Goal: Communication & Community: Answer question/provide support

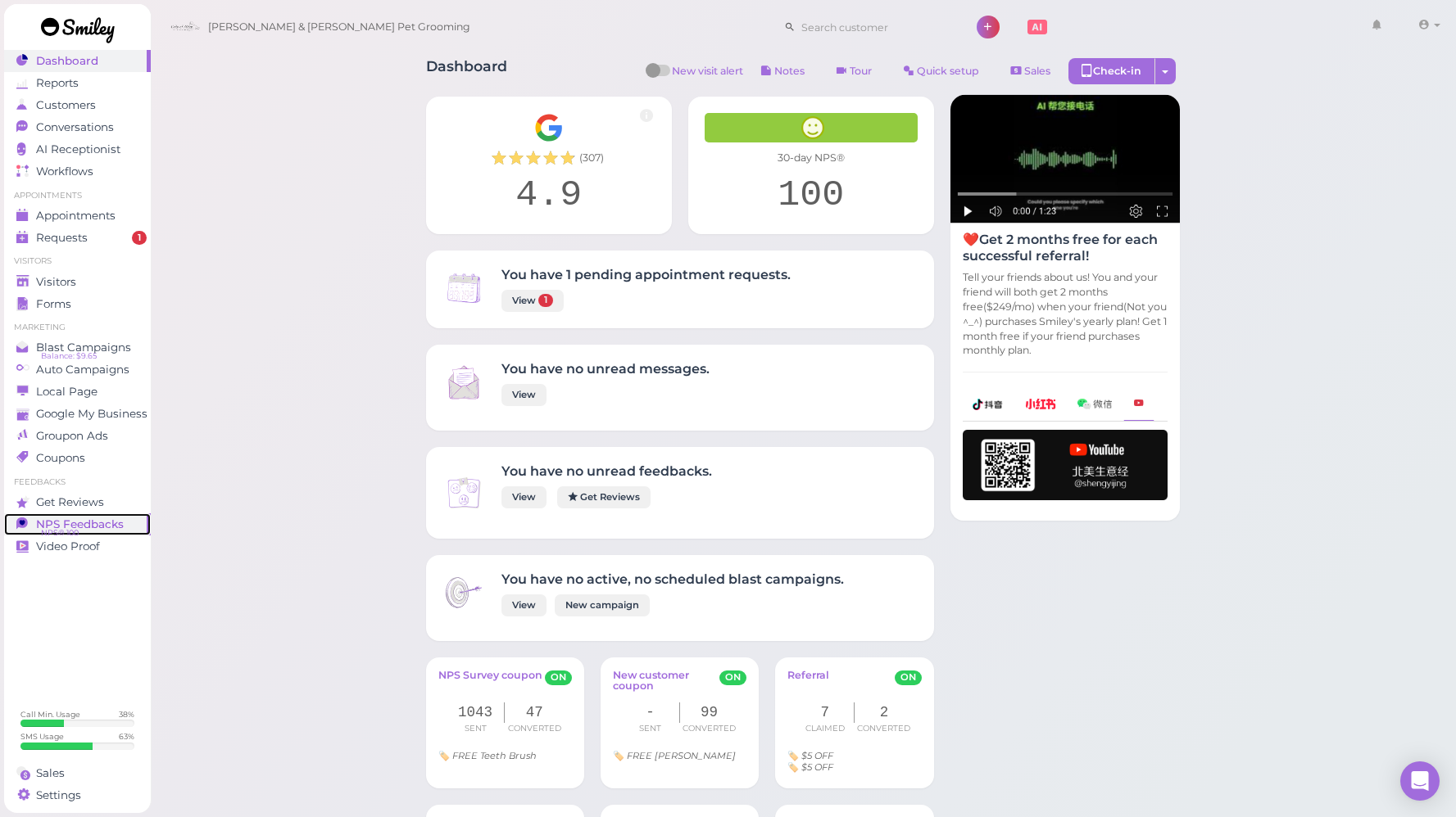
click at [103, 526] on span "NPS Feedbacks" at bounding box center [79, 524] width 87 height 14
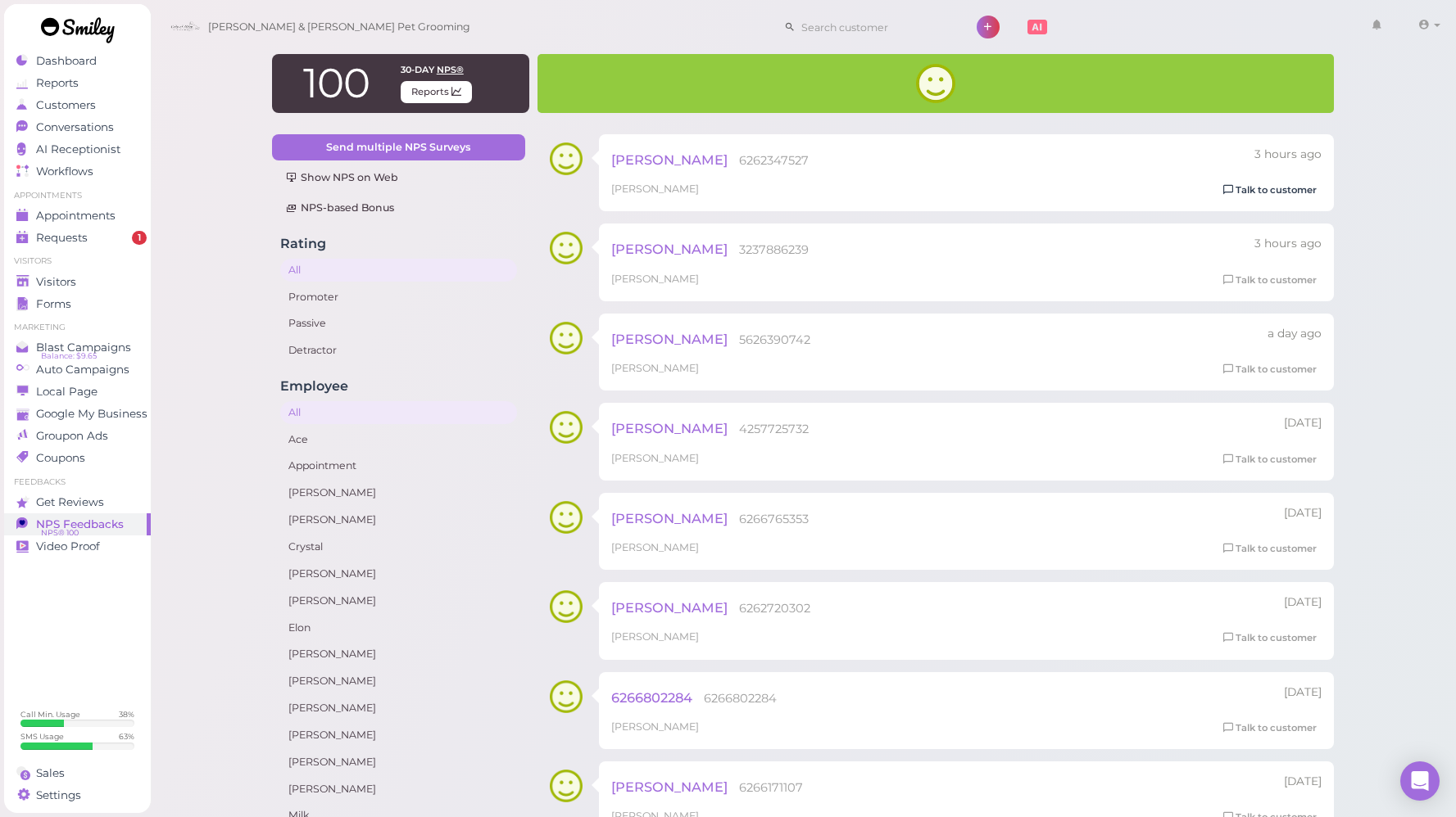
click at [1266, 188] on link "Talk to customer" at bounding box center [1270, 190] width 103 height 17
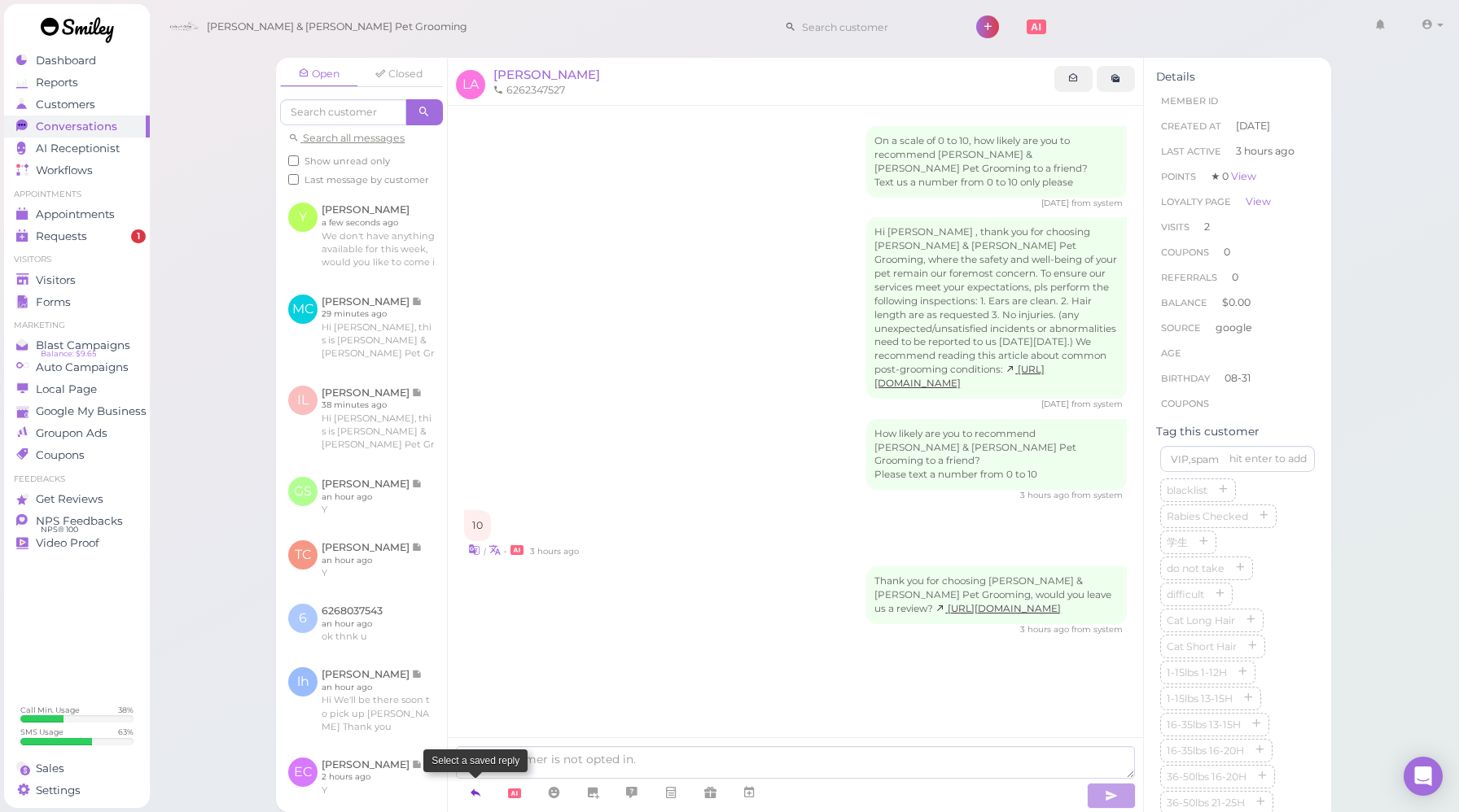
click at [475, 791] on icon at bounding box center [475, 792] width 13 height 16
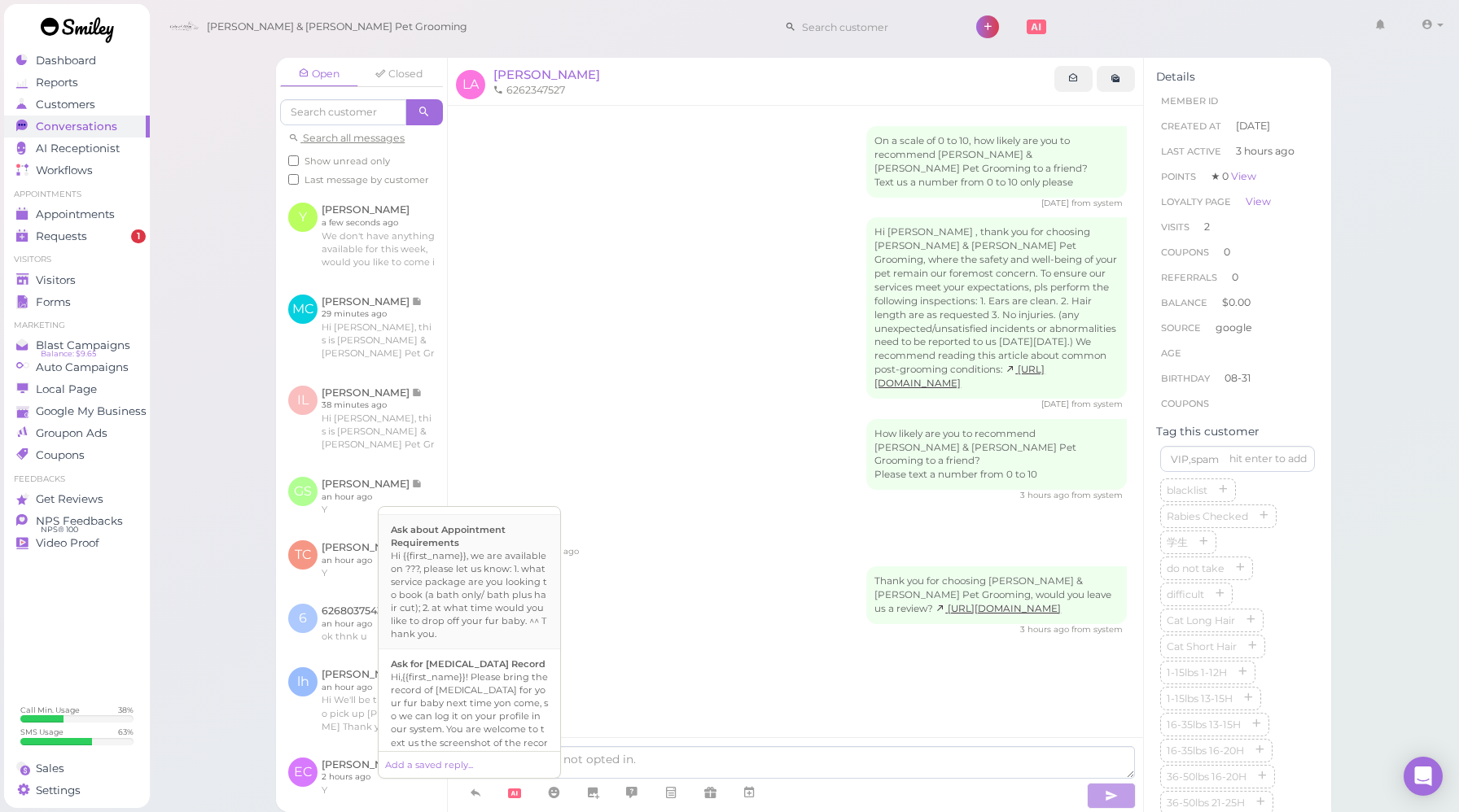
scroll to position [552, 0]
click at [463, 683] on div "Hi {{first_name}}, we're deeply grateful for your acknowledgement of our effort…" at bounding box center [469, 729] width 157 height 91
type textarea "Hi {{first_name}}, we're deeply grateful for your acknowledgement of our effort…"
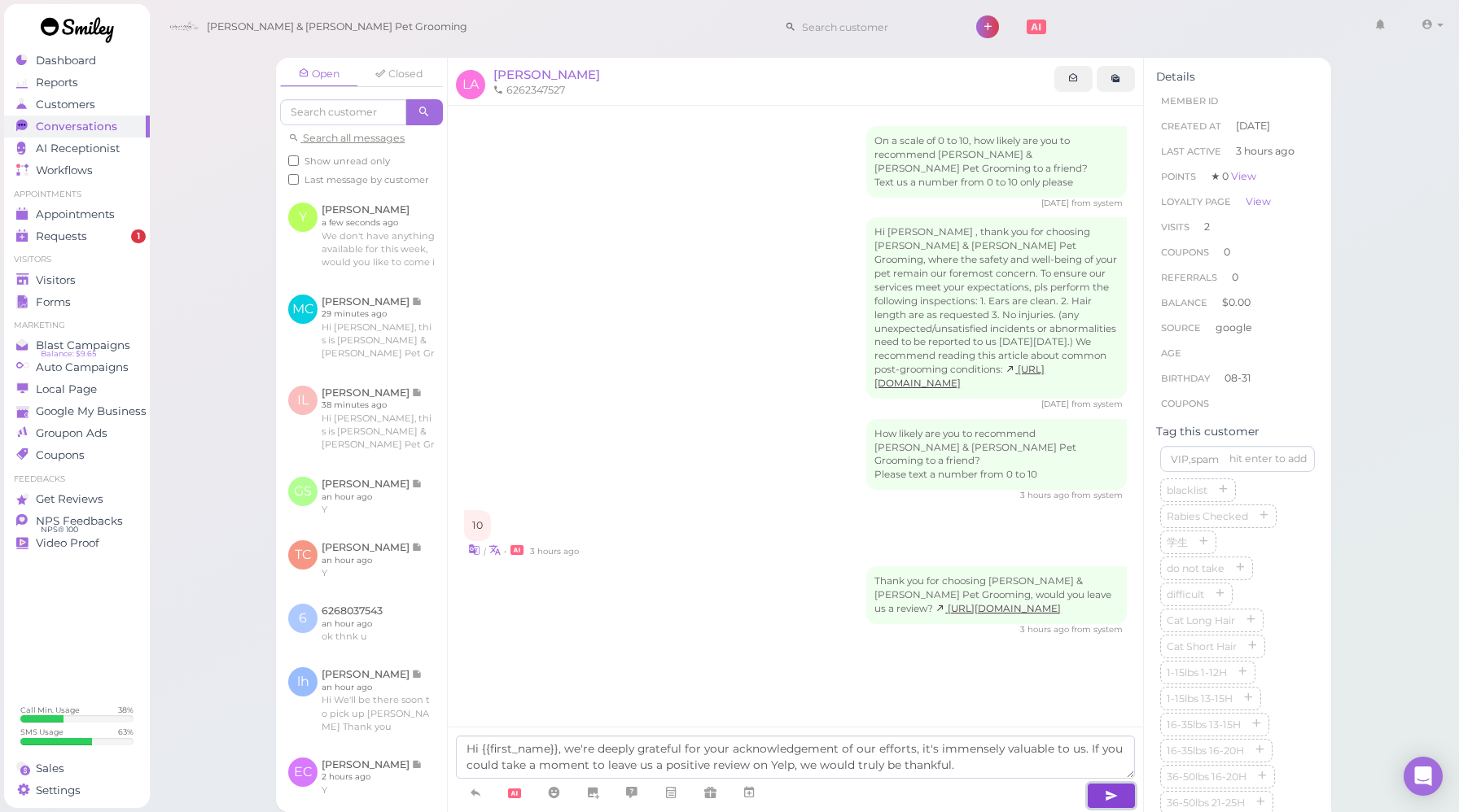
click at [1133, 796] on button "button" at bounding box center [1111, 795] width 49 height 26
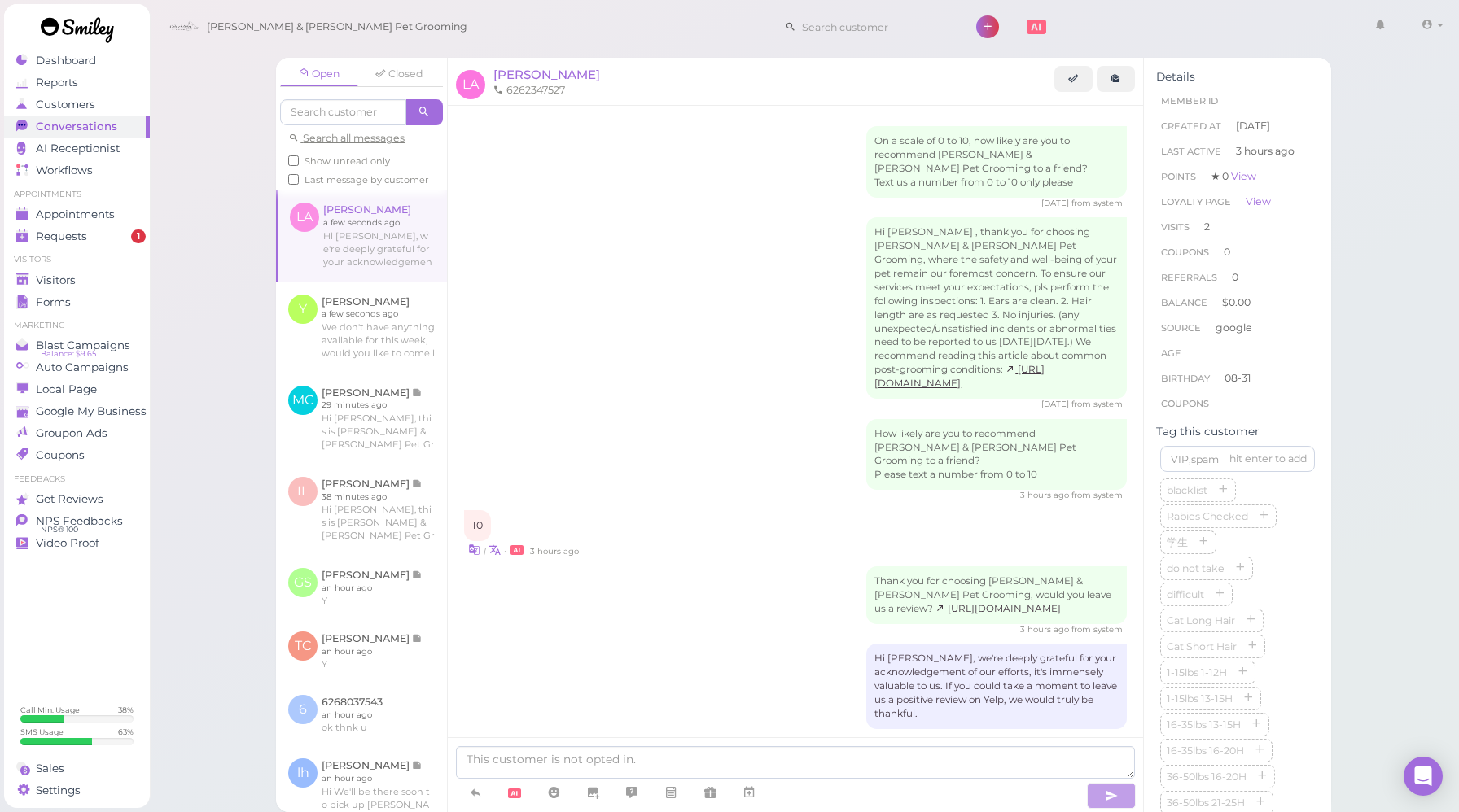
scroll to position [27, 0]
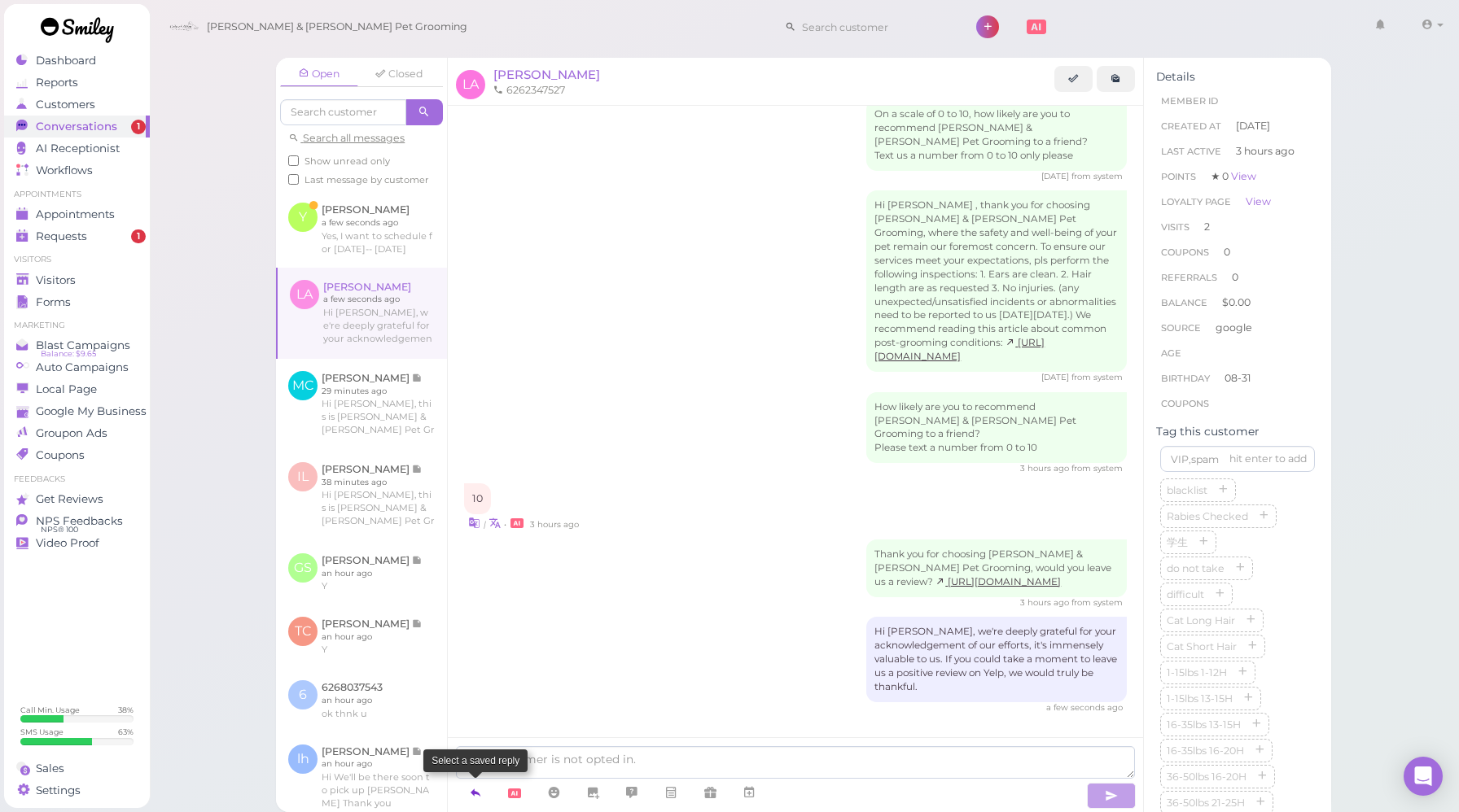
click at [473, 791] on icon at bounding box center [475, 792] width 13 height 16
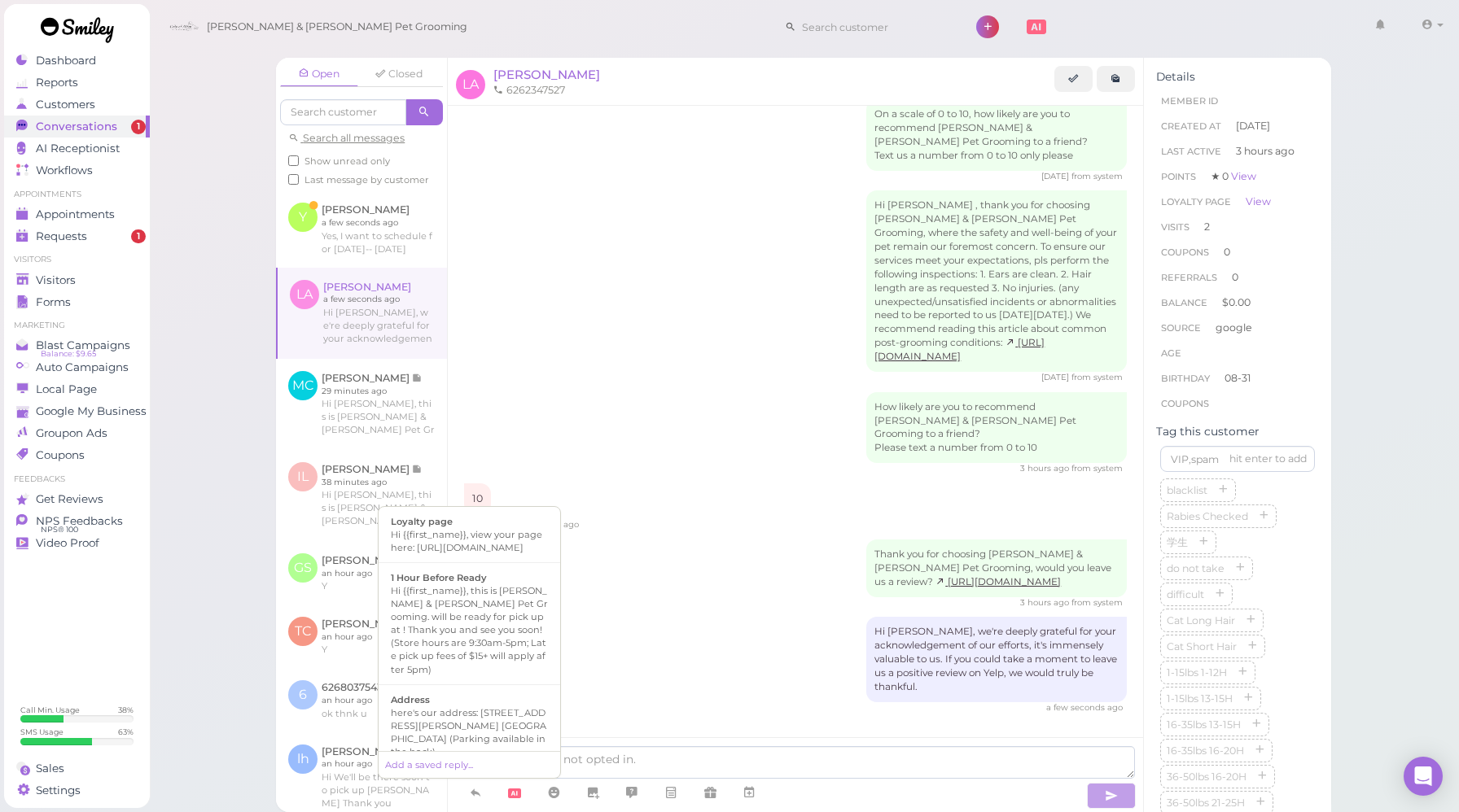
click at [664, 425] on div "How likely are you to recommend [PERSON_NAME] & [PERSON_NAME] Pet Grooming to a…" at bounding box center [795, 434] width 663 height 83
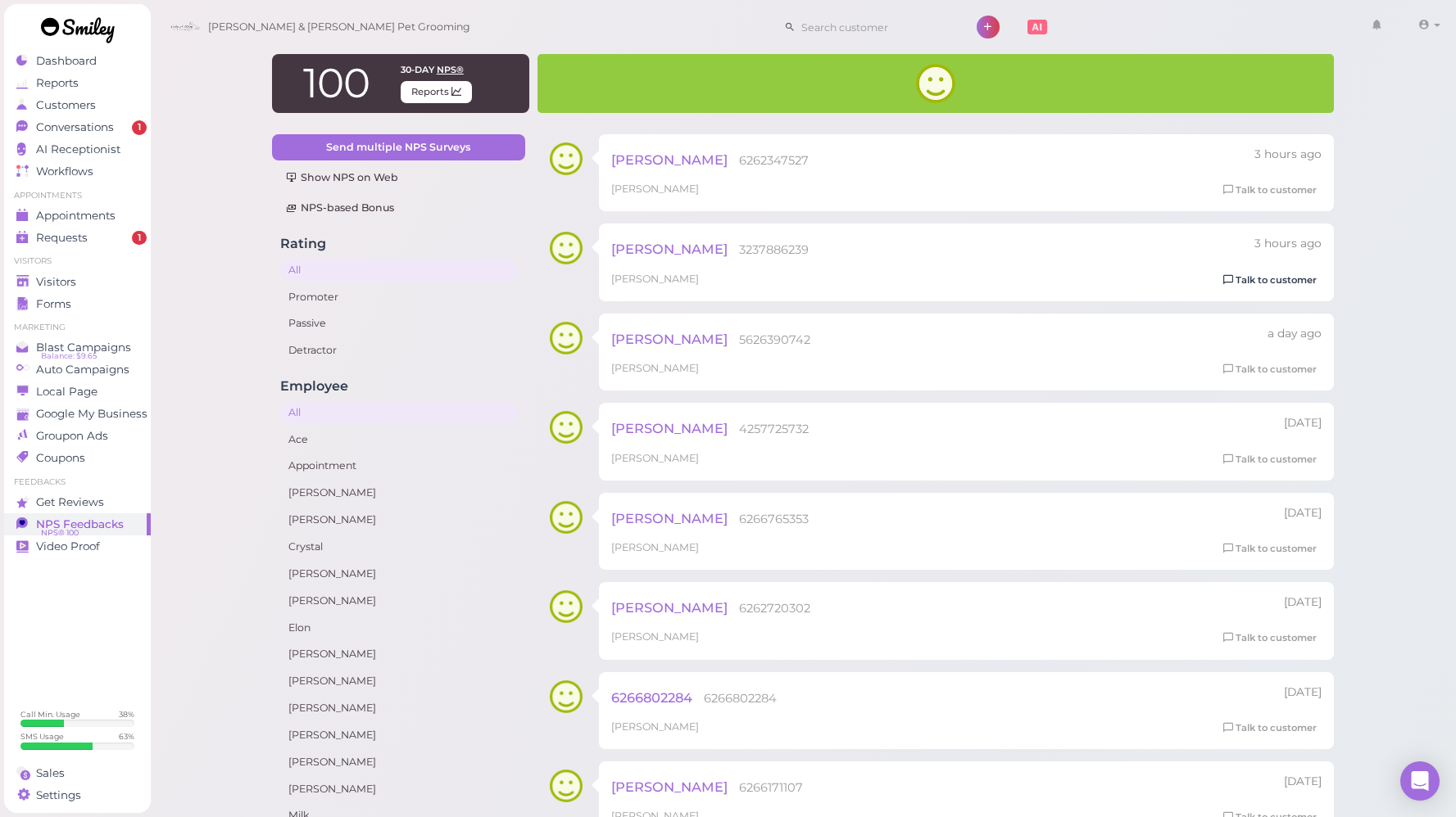
click at [1245, 279] on link "Talk to customer" at bounding box center [1270, 280] width 103 height 17
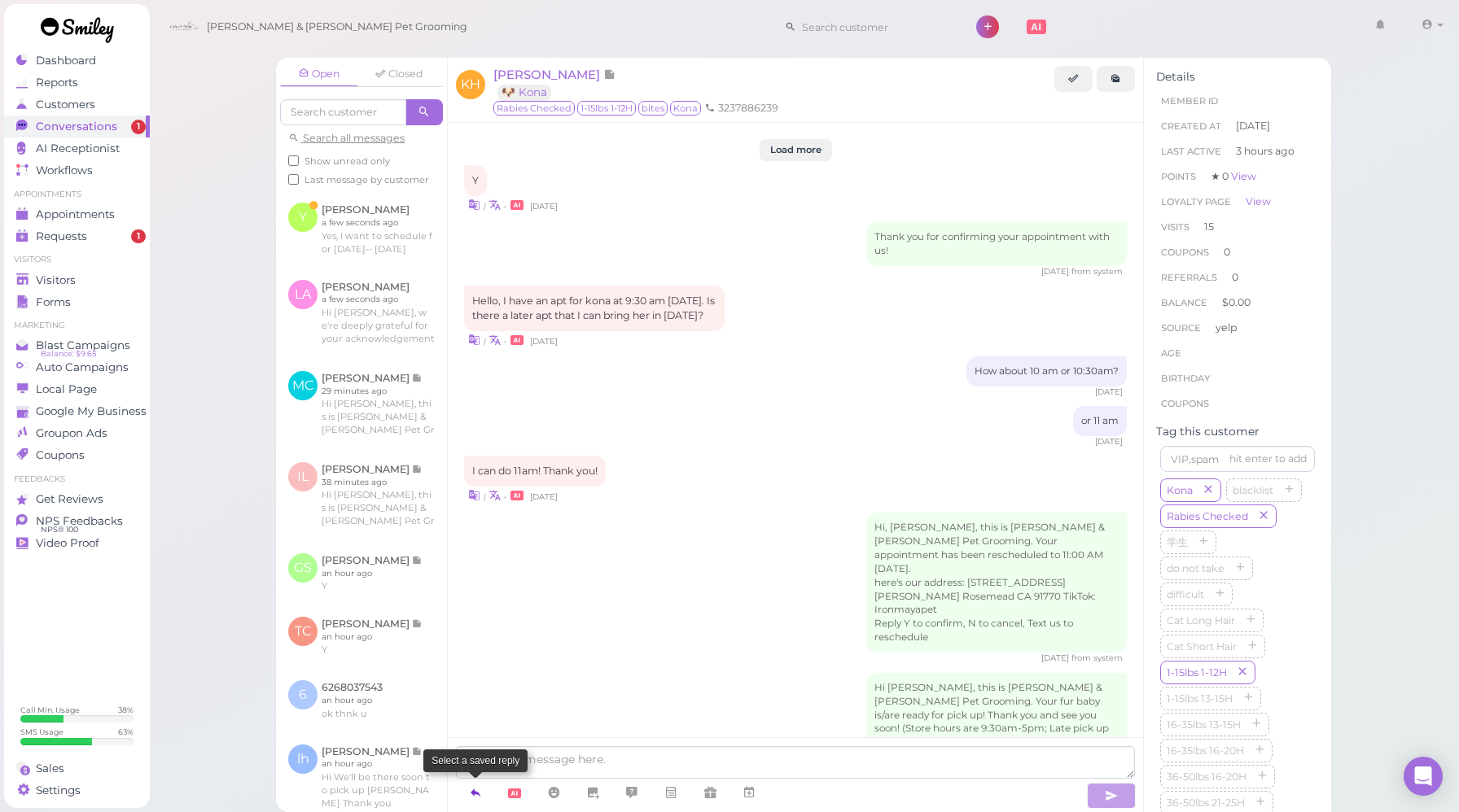
scroll to position [1873, 0]
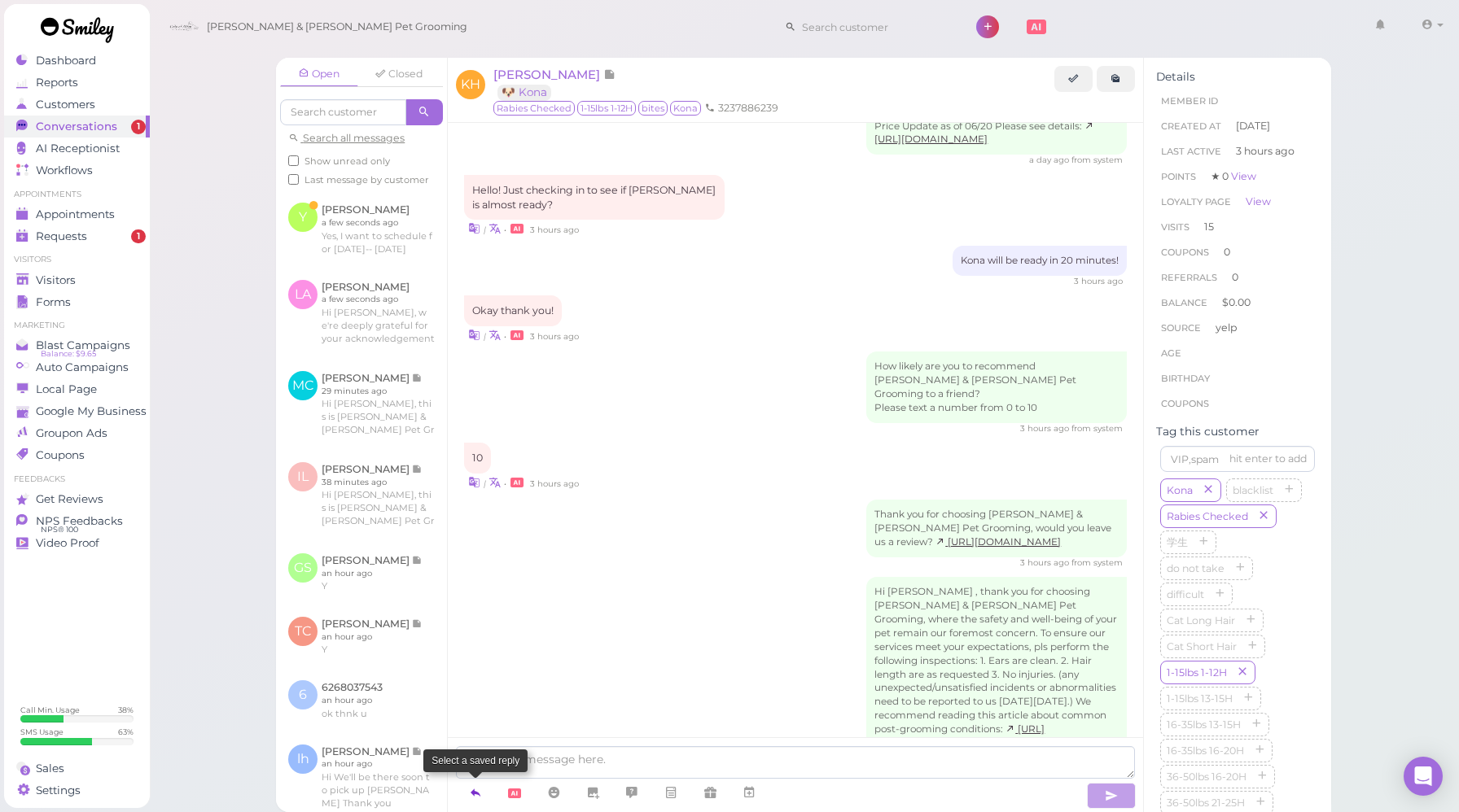
click at [483, 789] on link at bounding box center [475, 793] width 39 height 28
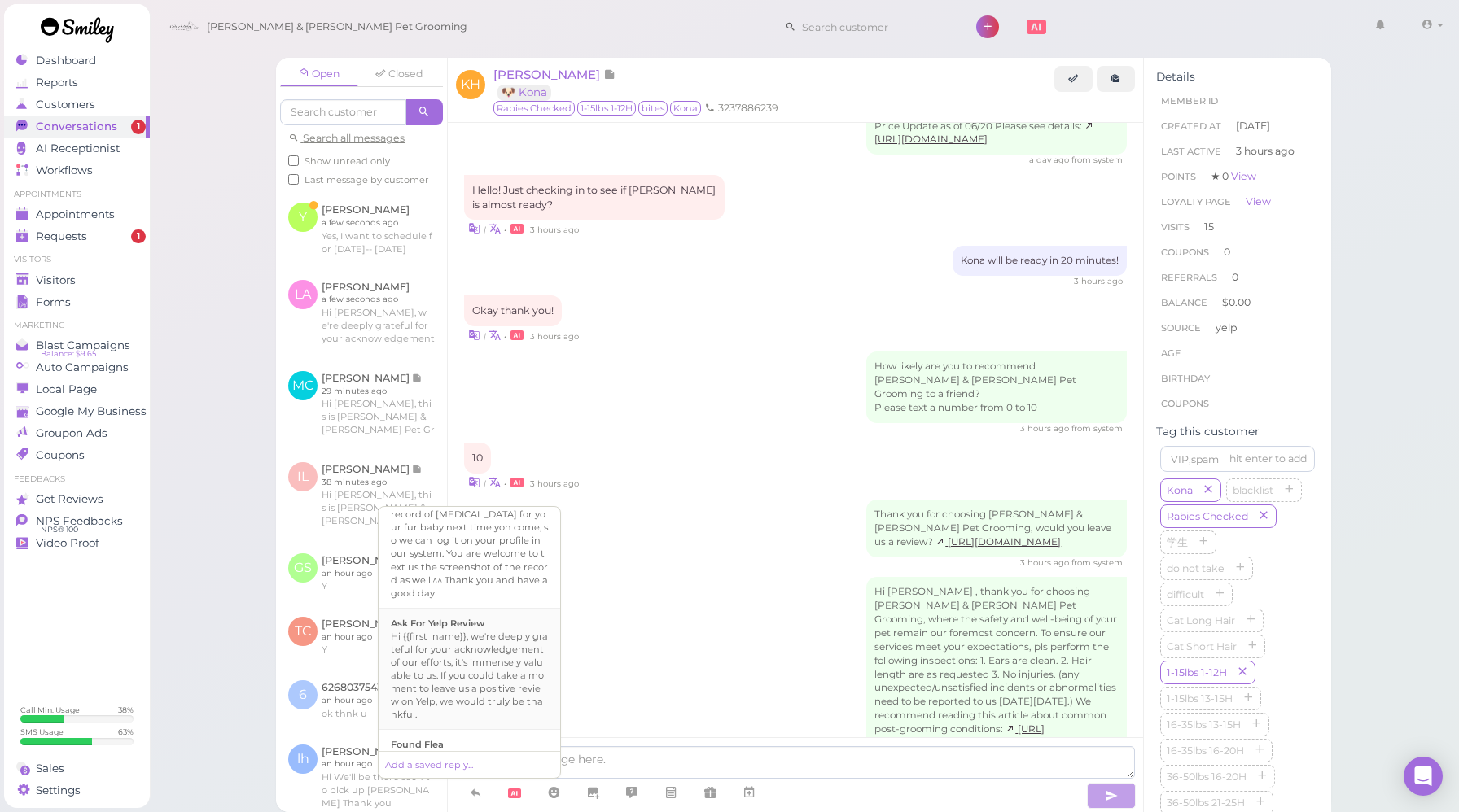
scroll to position [607, 0]
click at [467, 644] on div "Hi {{first_name}}, we're deeply grateful for your acknowledgement of our effort…" at bounding box center [469, 675] width 157 height 91
type textarea "Hi {{first_name}}, we're deeply grateful for your acknowledgement of our effort…"
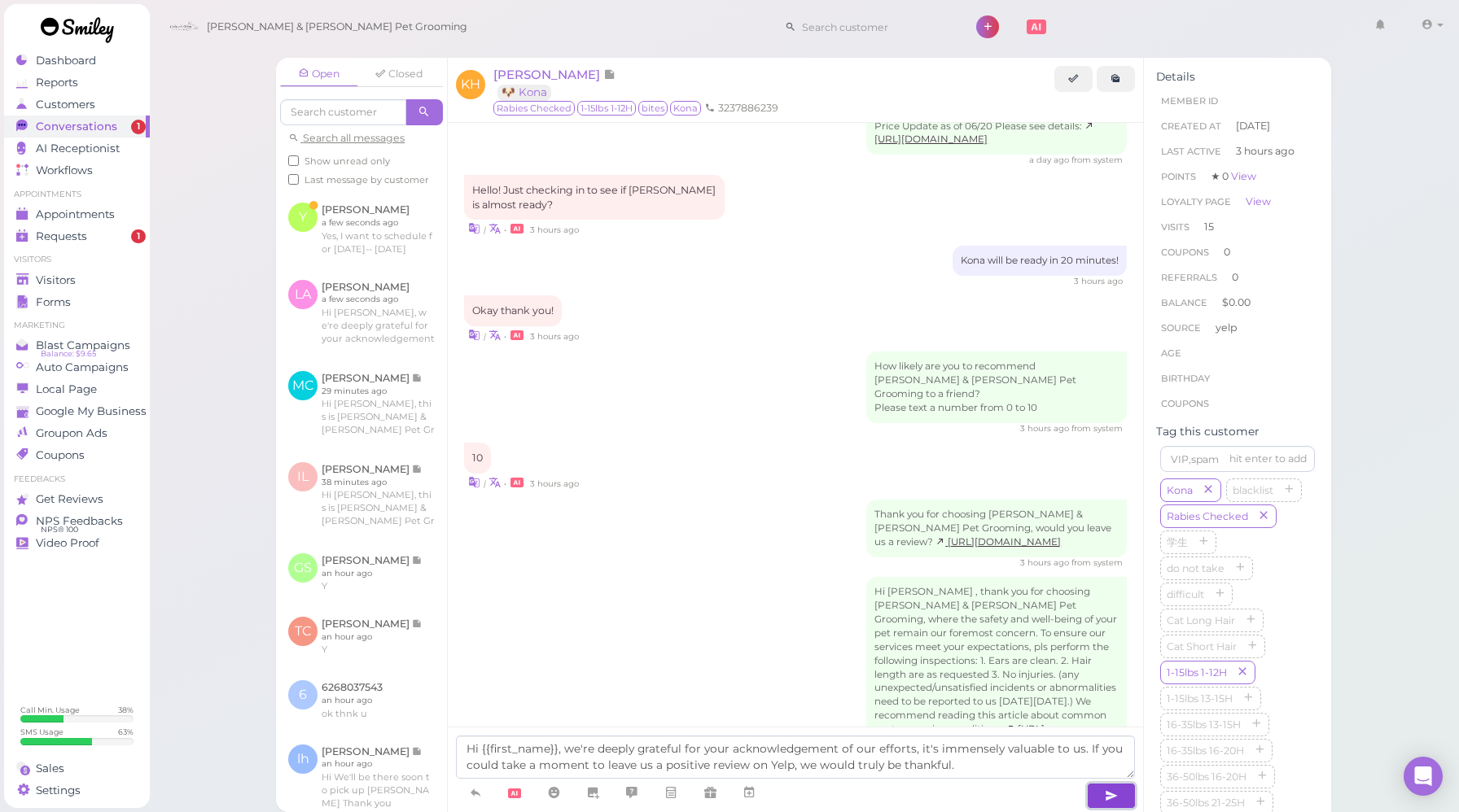
click at [1100, 805] on button "button" at bounding box center [1111, 795] width 49 height 26
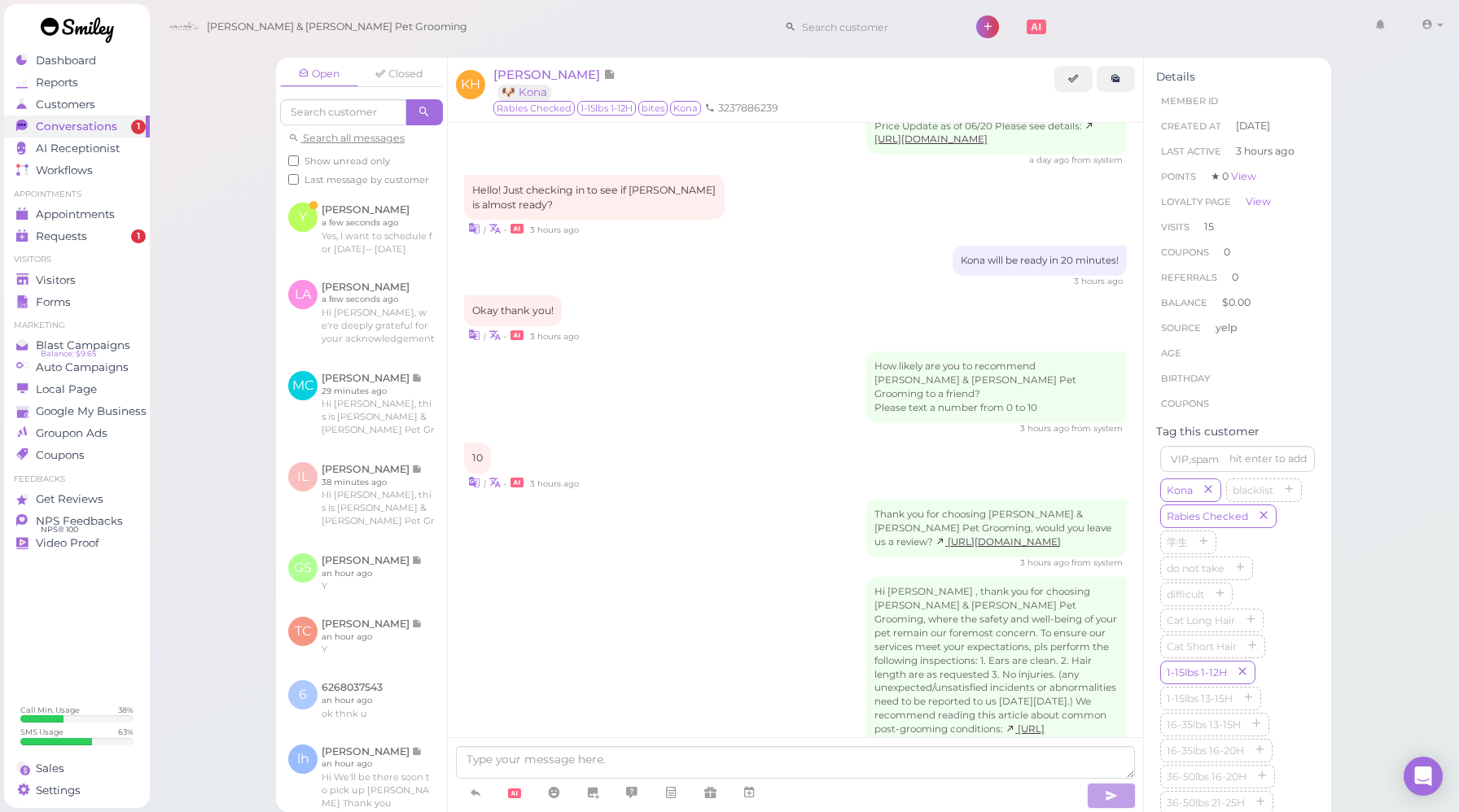
scroll to position [1966, 0]
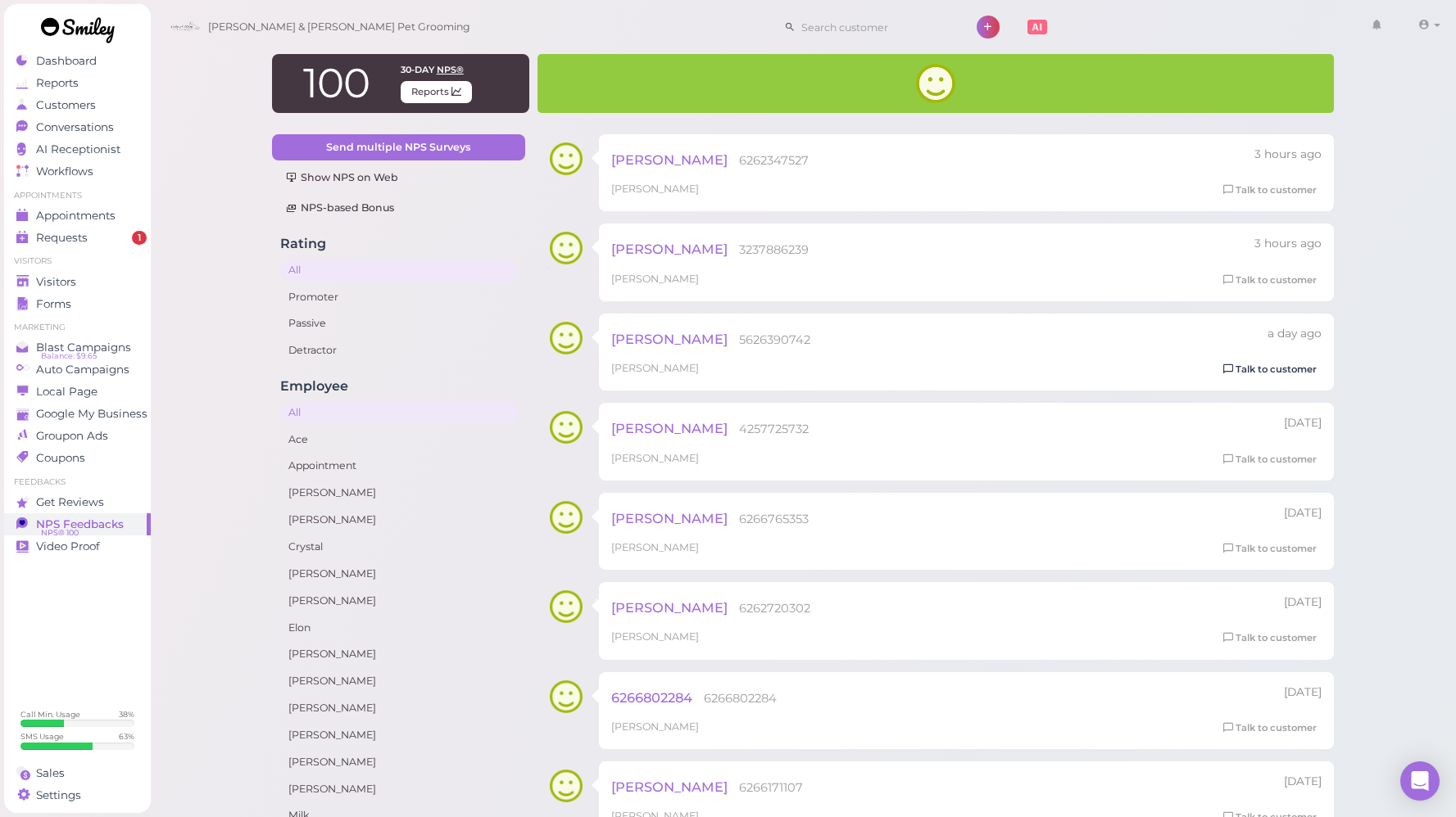
click at [1278, 373] on link "Talk to customer" at bounding box center [1270, 369] width 103 height 17
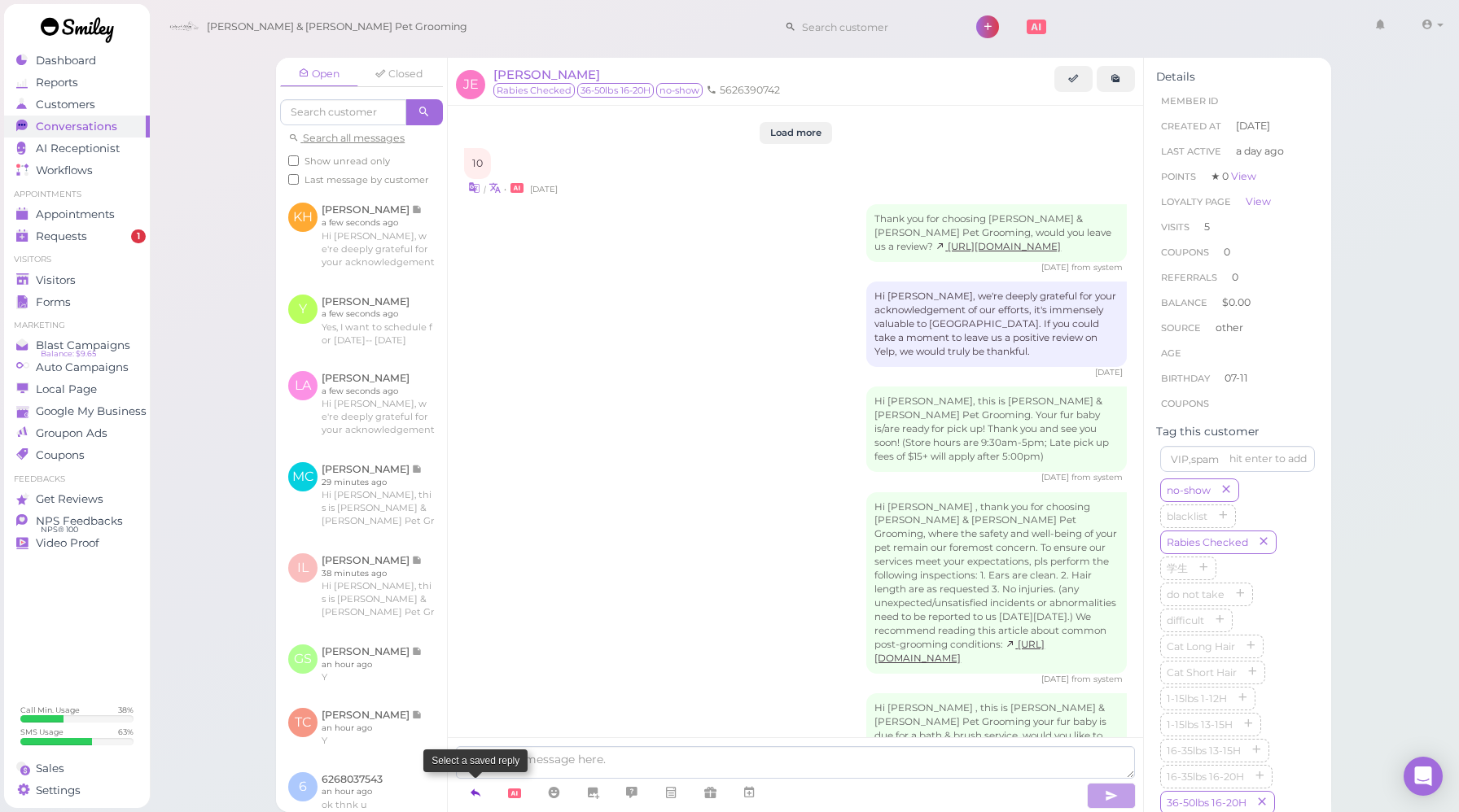
scroll to position [2362, 0]
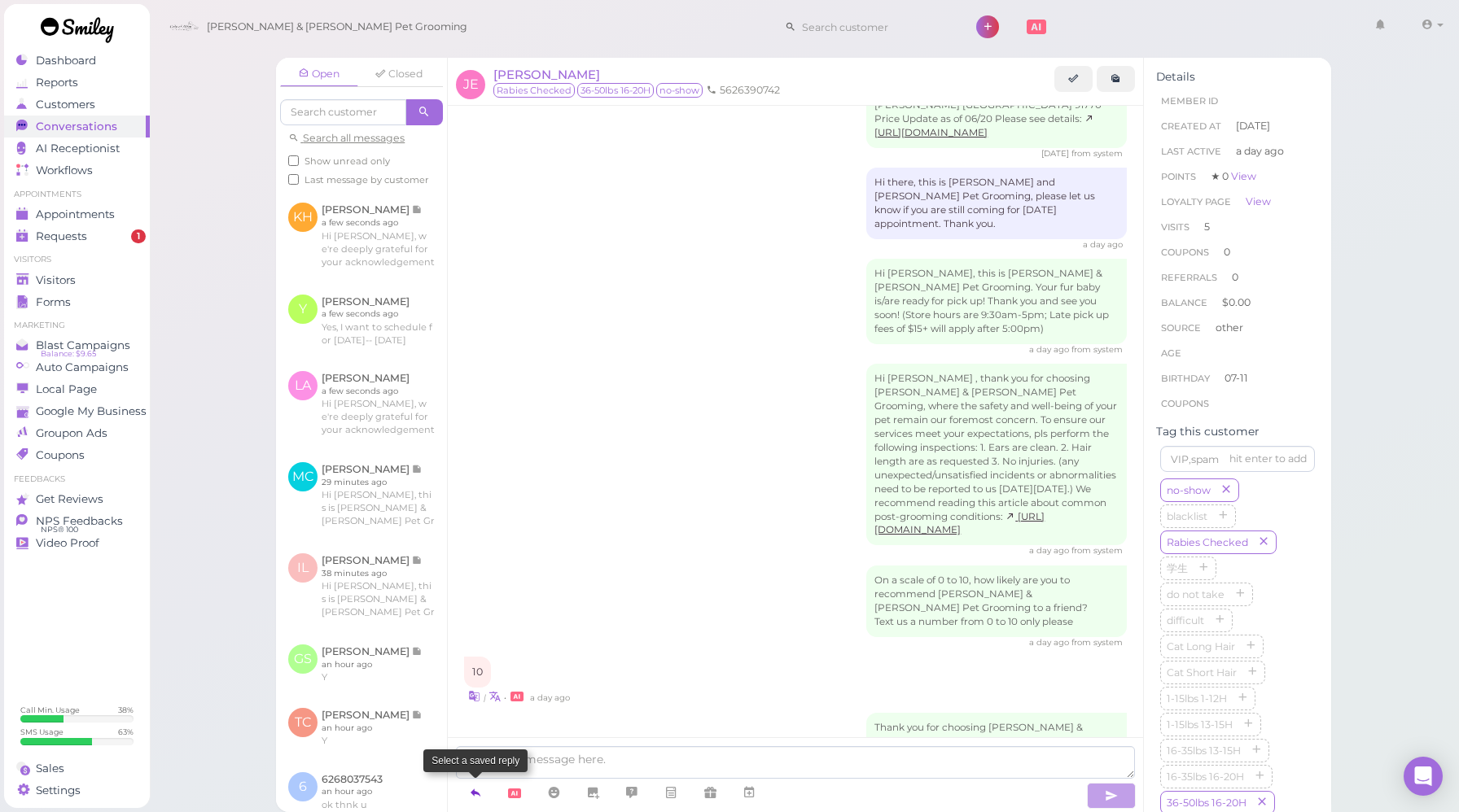
click at [482, 791] on icon at bounding box center [475, 792] width 13 height 16
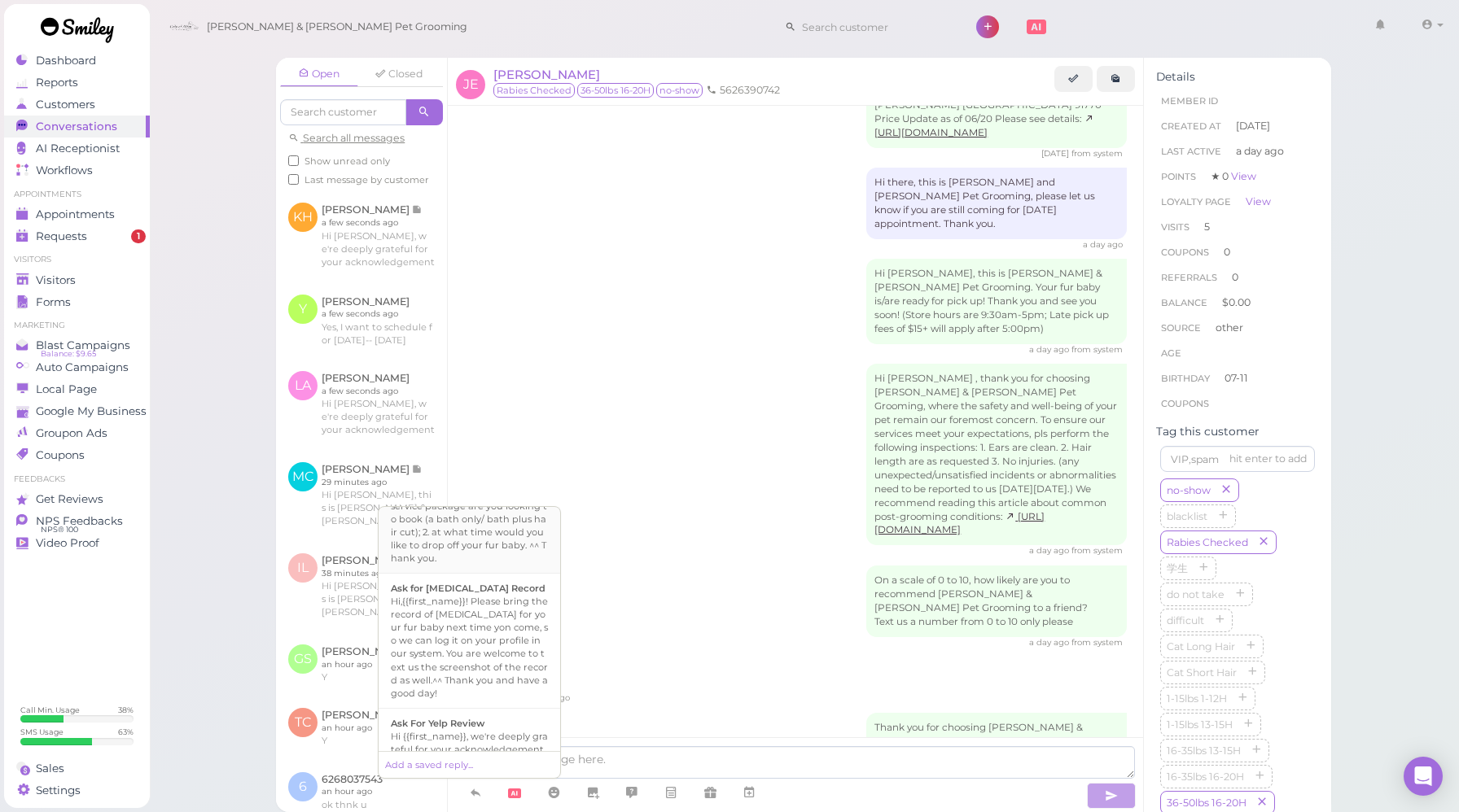
scroll to position [511, 0]
click at [486, 712] on div "Ask For Yelp Review" at bounding box center [469, 718] width 157 height 13
type textarea "Hi {{first_name}}, we're deeply grateful for your acknowledgement of our effort…"
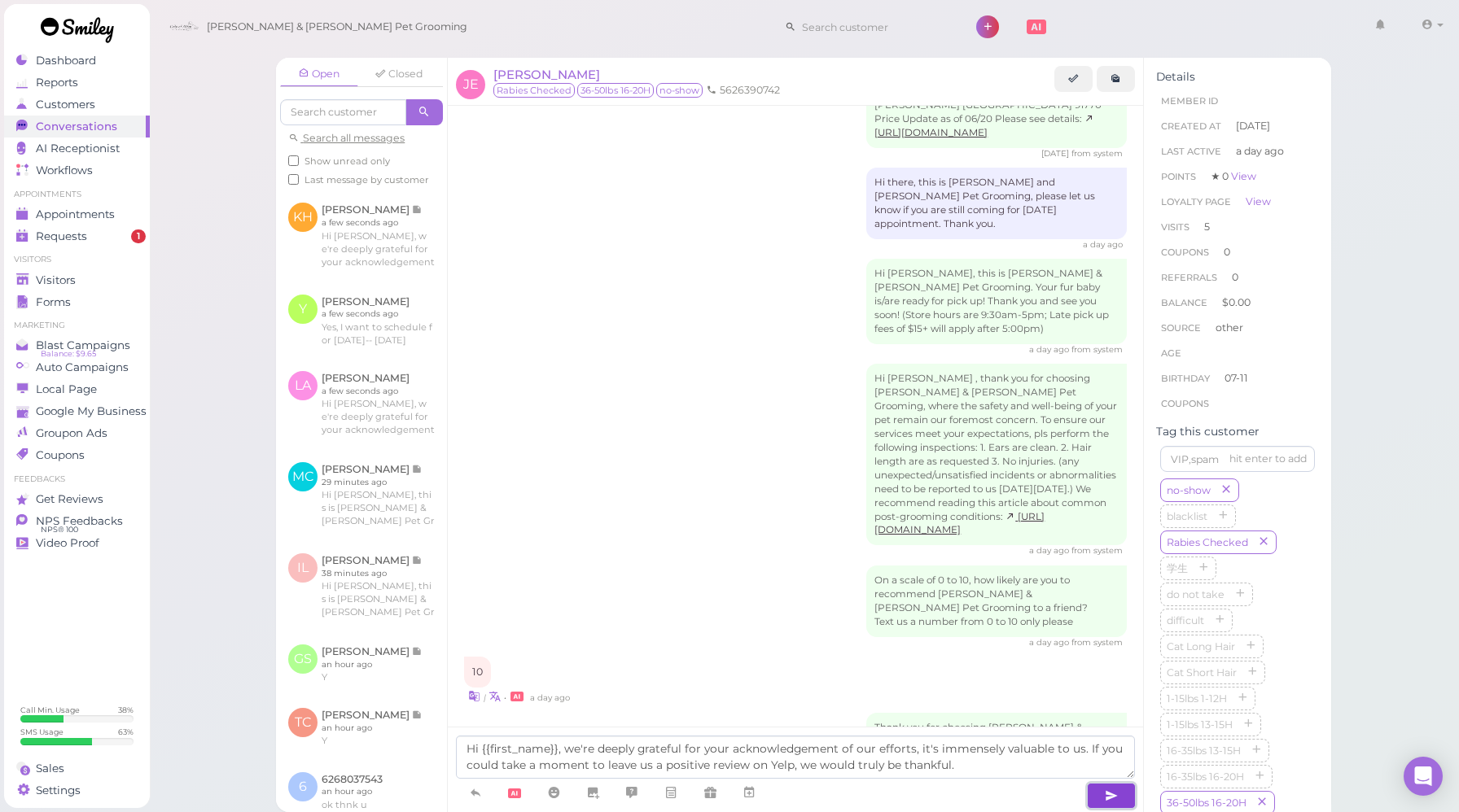
click at [1110, 802] on icon "button" at bounding box center [1111, 796] width 13 height 16
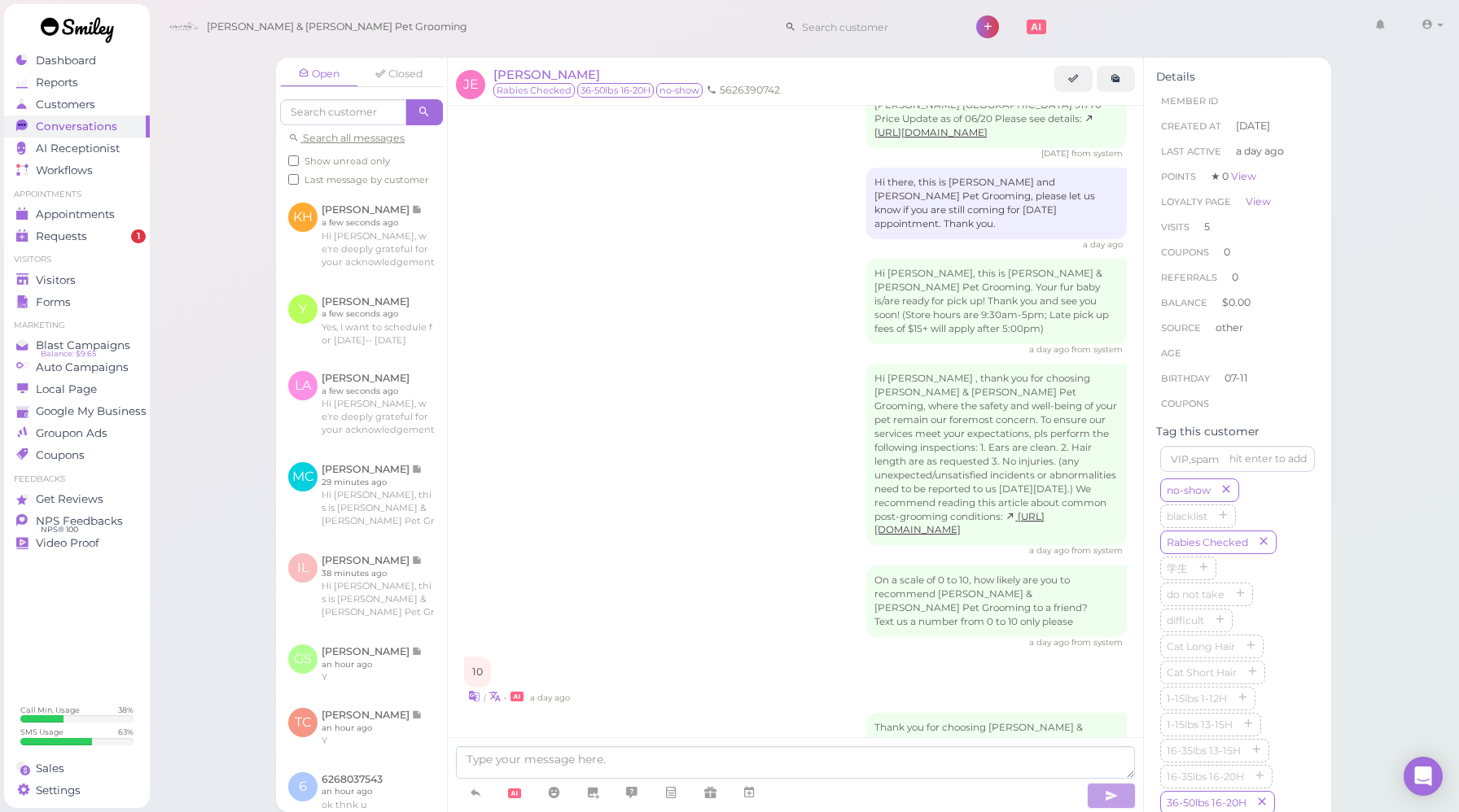
scroll to position [2456, 0]
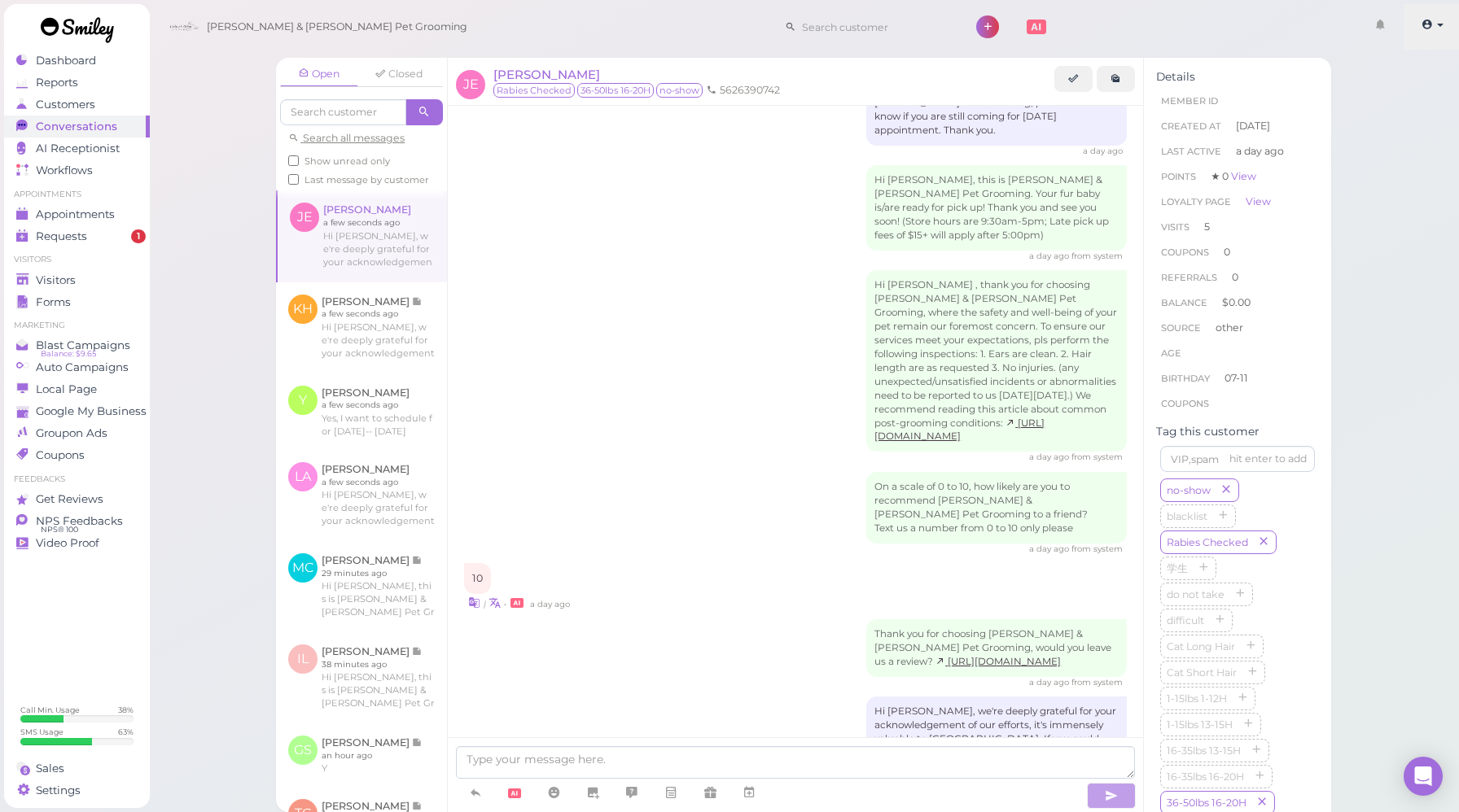
click at [1435, 36] on link at bounding box center [1432, 27] width 58 height 45
click at [1384, 127] on link "Logout" at bounding box center [1405, 123] width 114 height 20
